Goal: Task Accomplishment & Management: Use online tool/utility

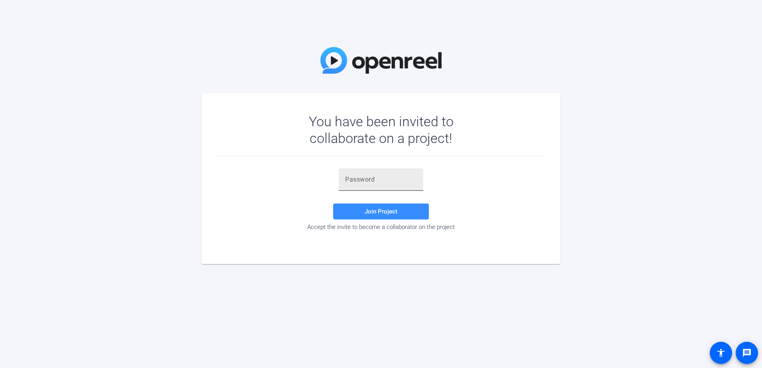
click at [394, 183] on input "text" at bounding box center [381, 180] width 72 height 10
type input "cb8P&T"
click at [387, 209] on span "Join Project" at bounding box center [381, 211] width 33 height 7
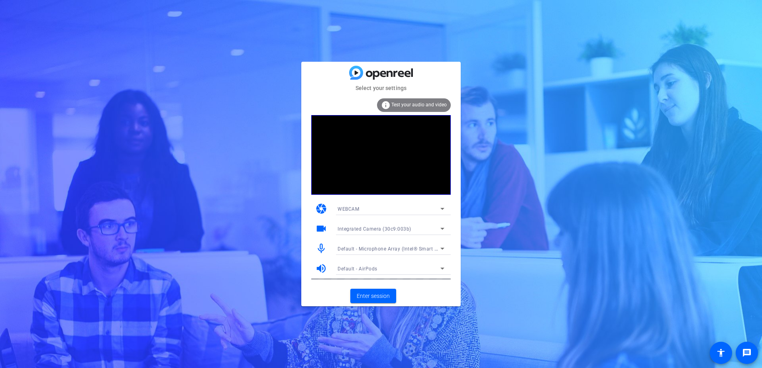
click at [446, 245] on icon at bounding box center [443, 249] width 10 height 10
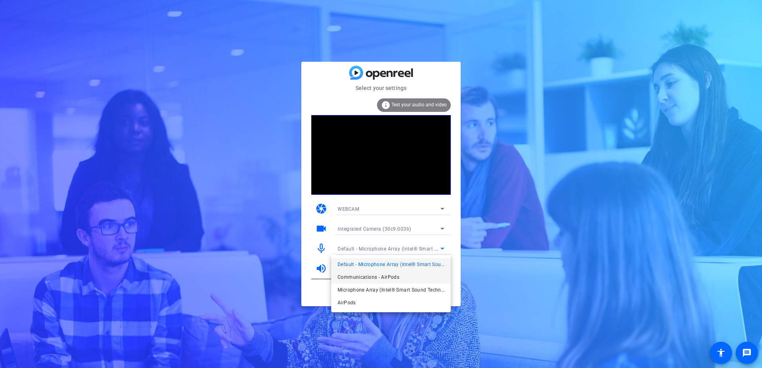
click at [411, 278] on mat-option "Communications - AirPods" at bounding box center [391, 277] width 120 height 13
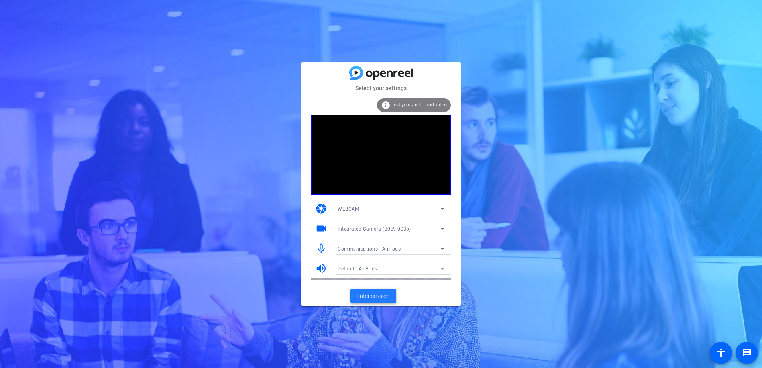
click at [382, 294] on span "Enter session" at bounding box center [373, 296] width 33 height 8
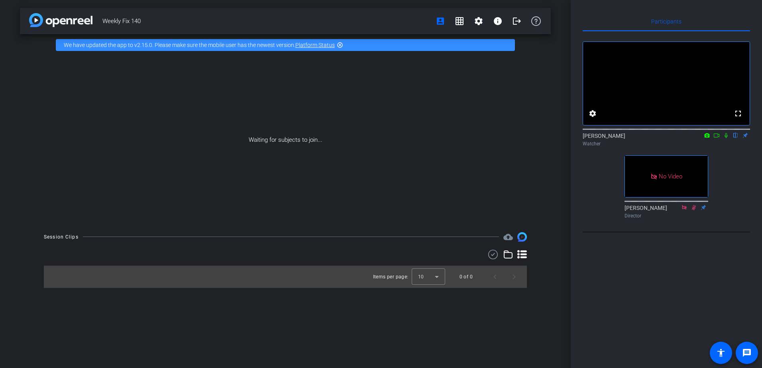
click at [718, 138] on icon at bounding box center [717, 136] width 6 height 6
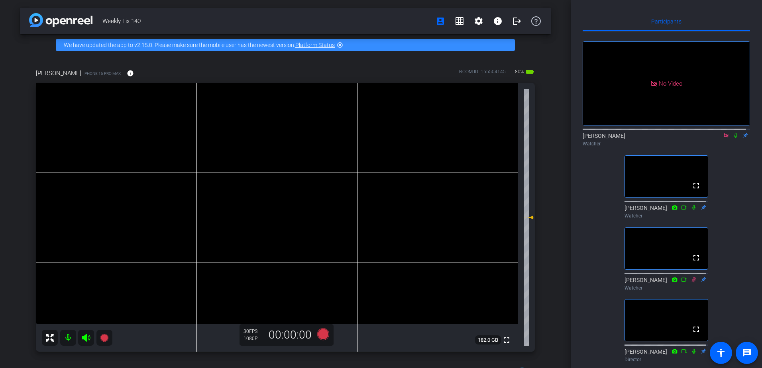
drag, startPoint x: 718, startPoint y: 145, endPoint x: 735, endPoint y: 148, distance: 17.8
click at [735, 148] on div "[PERSON_NAME] Watcher" at bounding box center [666, 140] width 167 height 16
click at [733, 138] on icon at bounding box center [736, 136] width 6 height 6
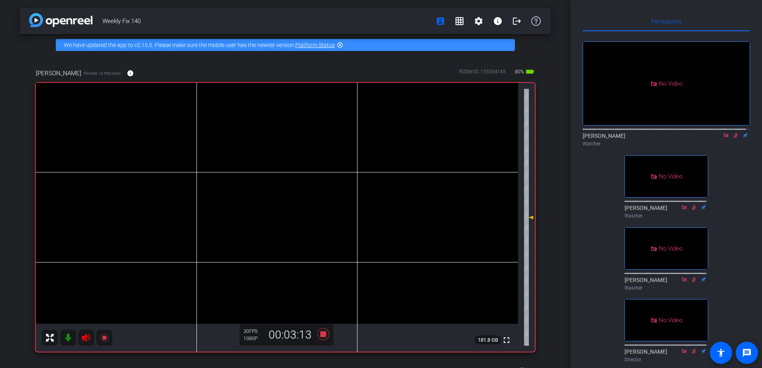
click at [733, 138] on icon at bounding box center [736, 136] width 6 height 6
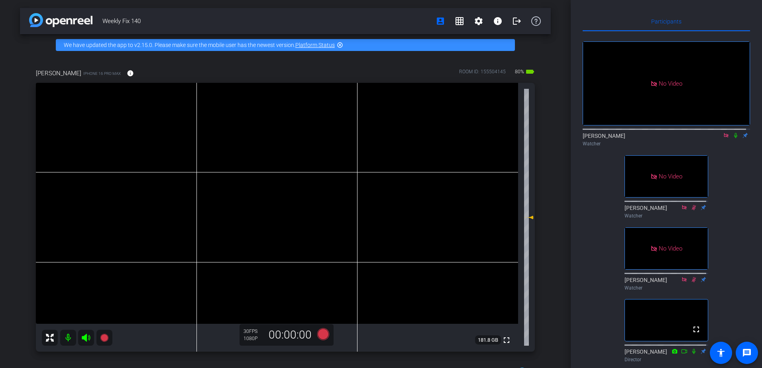
scroll to position [109, 0]
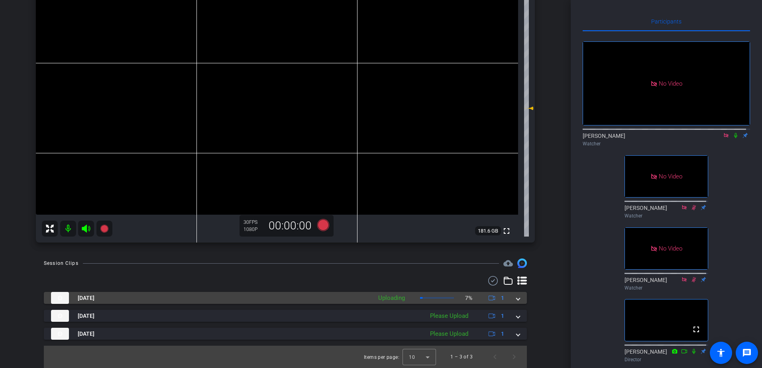
click at [512, 299] on div "[DATE] Uploading 7% 1" at bounding box center [284, 298] width 466 height 12
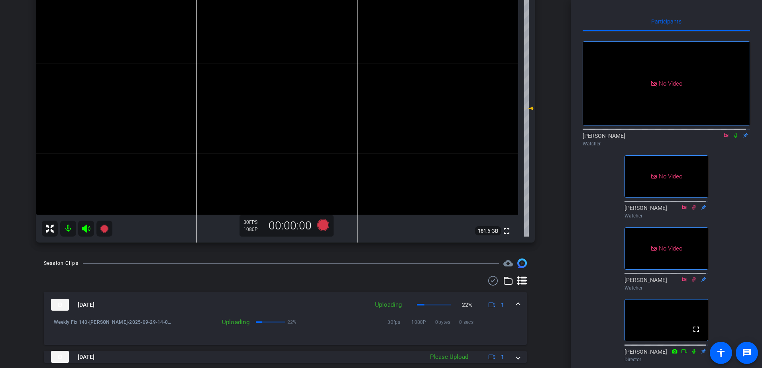
click at [517, 303] on span at bounding box center [518, 305] width 3 height 8
